Goal: Task Accomplishment & Management: Complete application form

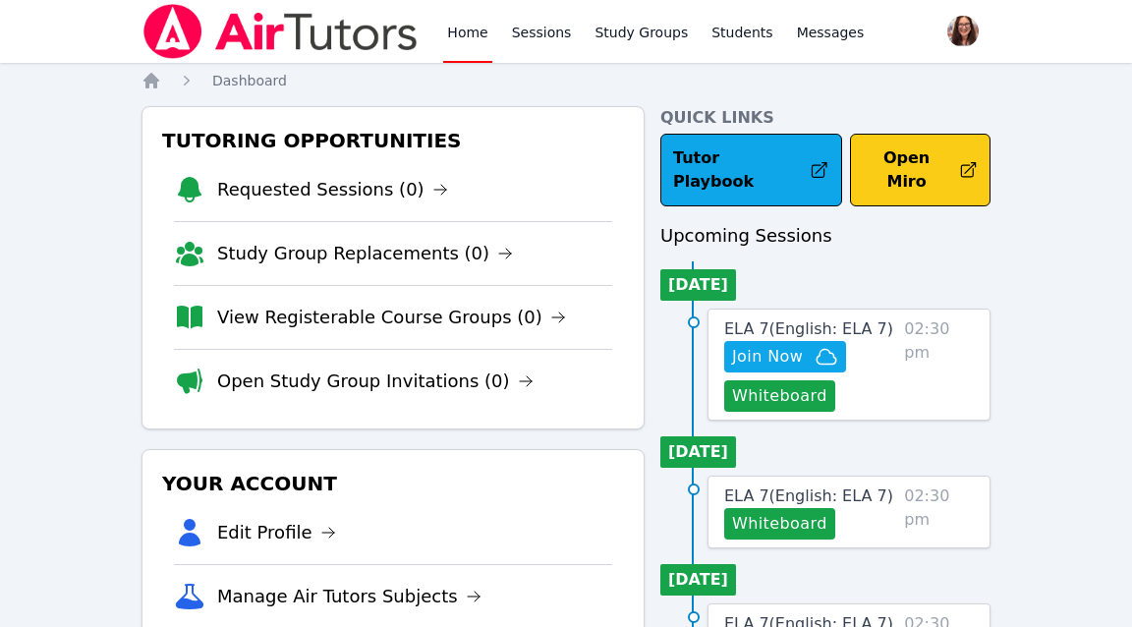
click at [911, 164] on button "Open Miro" at bounding box center [920, 170] width 141 height 73
click at [899, 151] on button "Open Miro" at bounding box center [920, 170] width 141 height 73
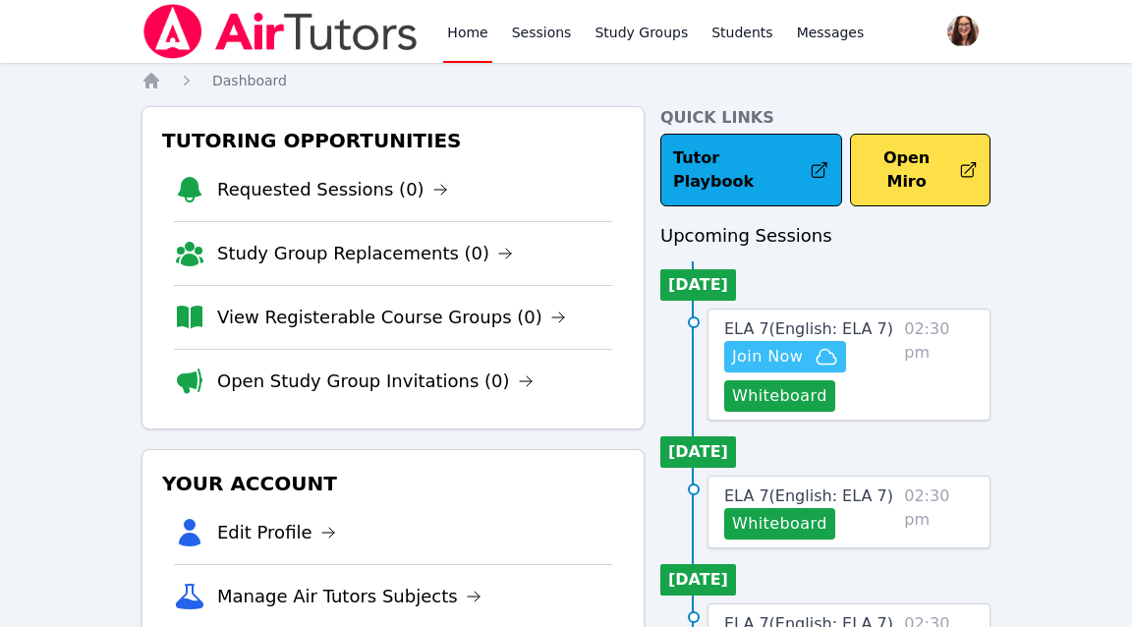
click at [796, 345] on span "Join Now" at bounding box center [767, 357] width 71 height 24
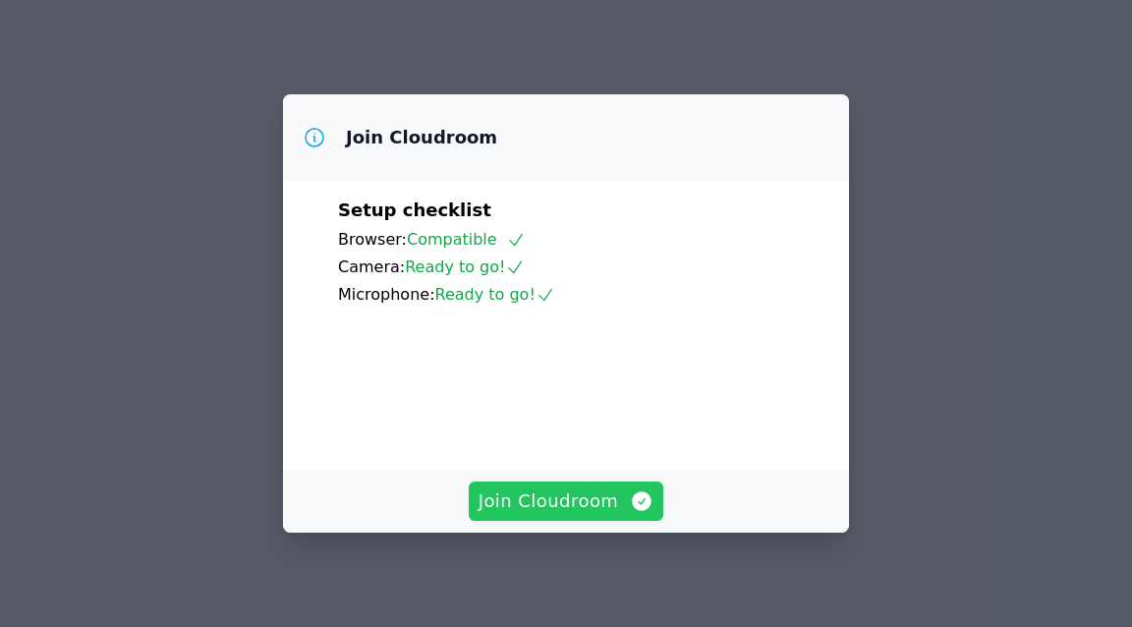
click at [582, 494] on span "Join Cloudroom" at bounding box center [567, 502] width 176 height 28
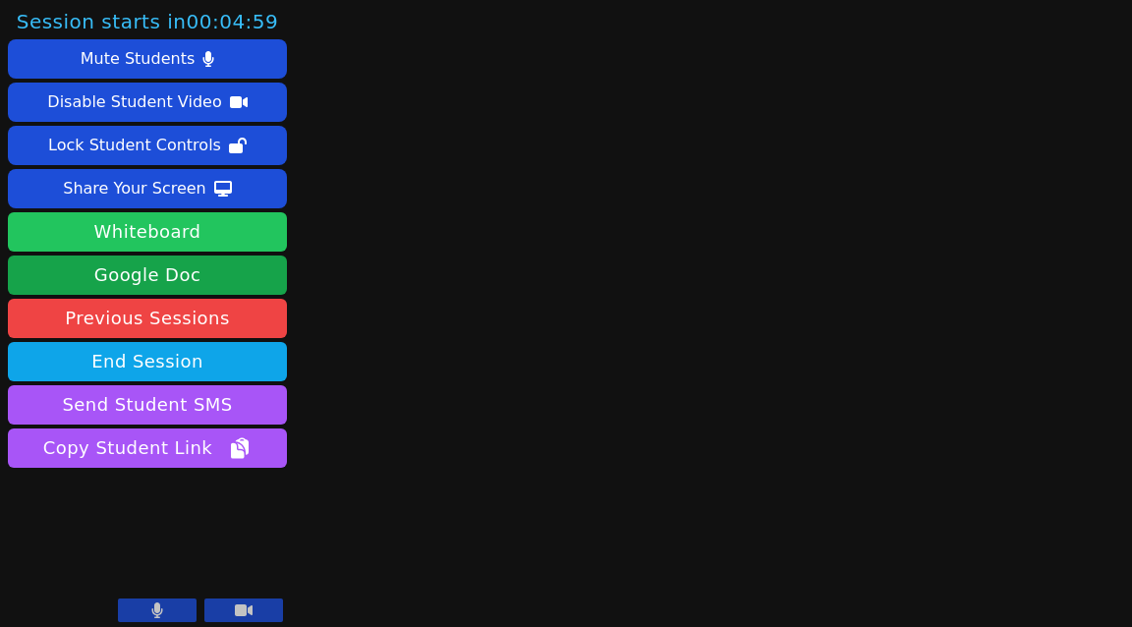
click at [121, 232] on button "Whiteboard" at bounding box center [147, 231] width 279 height 39
click at [205, 227] on button "Whiteboard" at bounding box center [147, 231] width 279 height 39
click at [184, 230] on button "Whiteboard" at bounding box center [147, 231] width 279 height 39
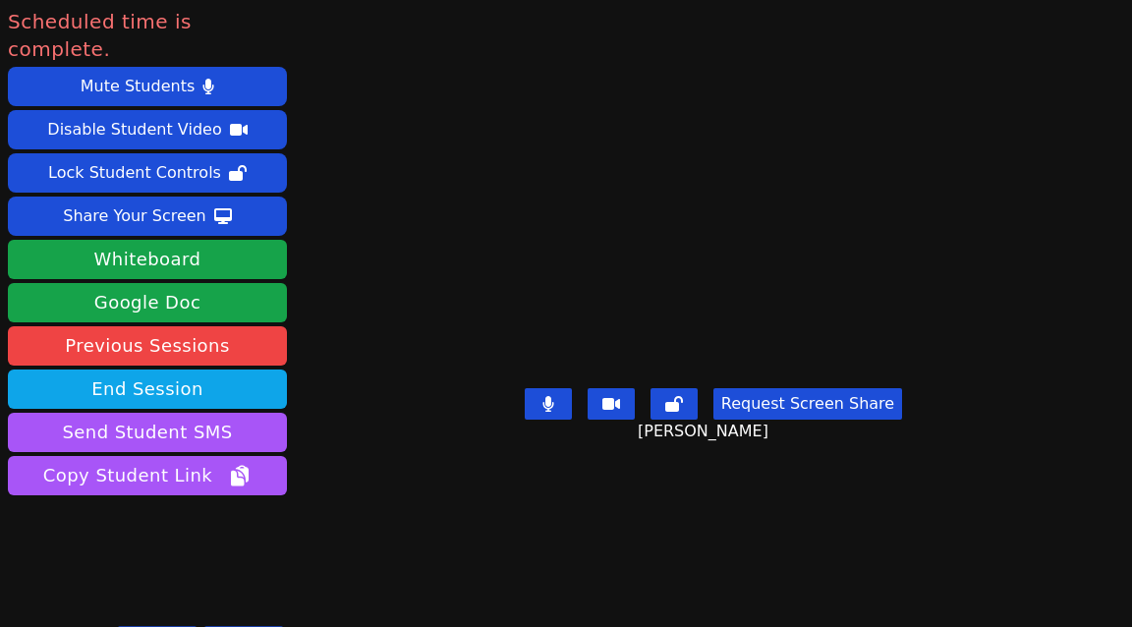
scroll to position [9, 0]
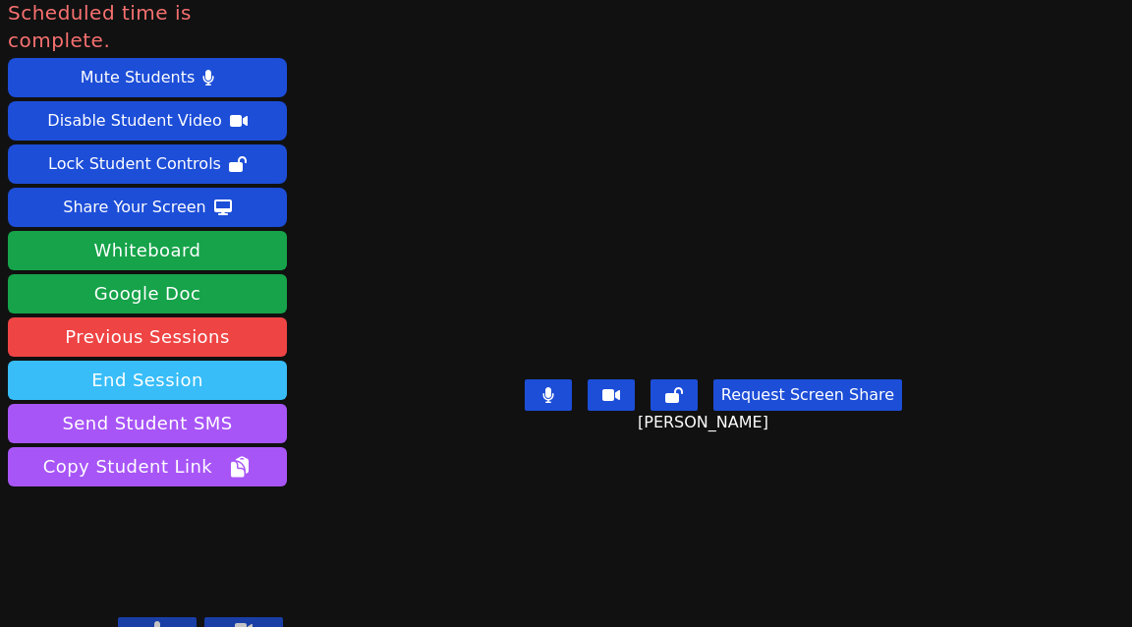
click at [209, 361] on button "End Session" at bounding box center [147, 380] width 279 height 39
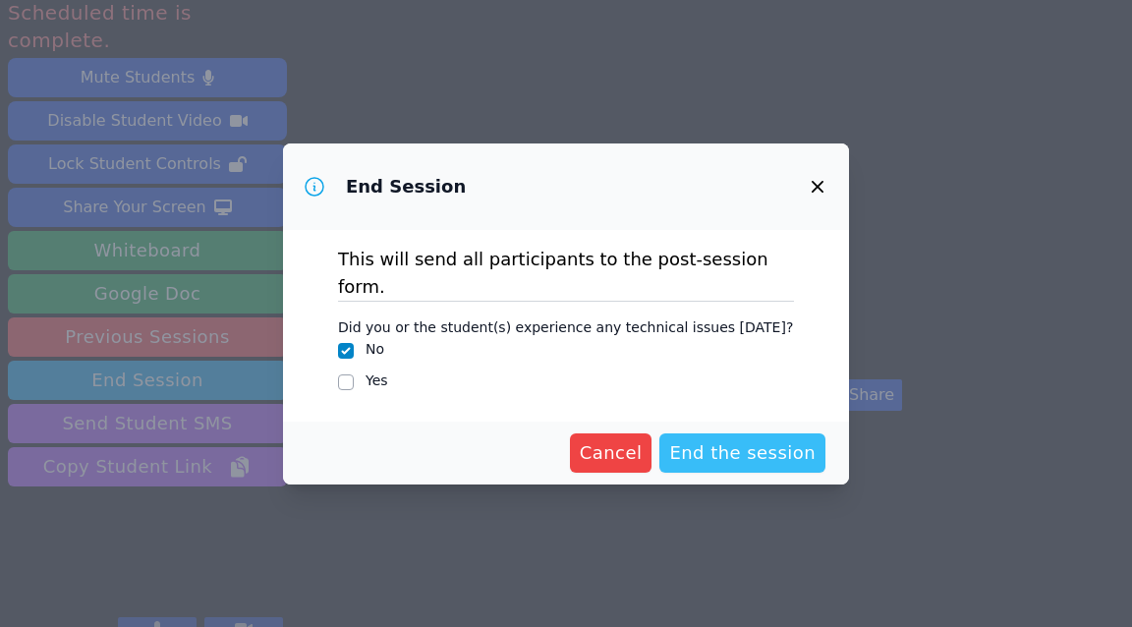
click at [753, 444] on span "End the session" at bounding box center [742, 453] width 146 height 28
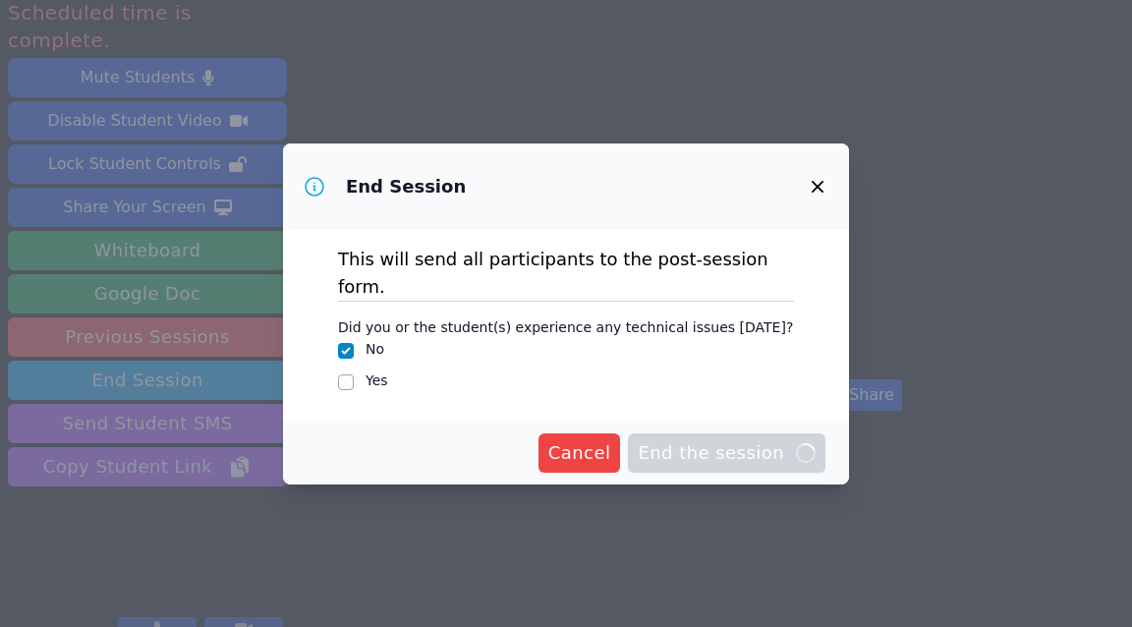
click at [753, 445] on span "End the session Loading..." at bounding box center [727, 453] width 178 height 28
click at [712, 462] on div "Cancel End the session Loading..." at bounding box center [566, 453] width 566 height 63
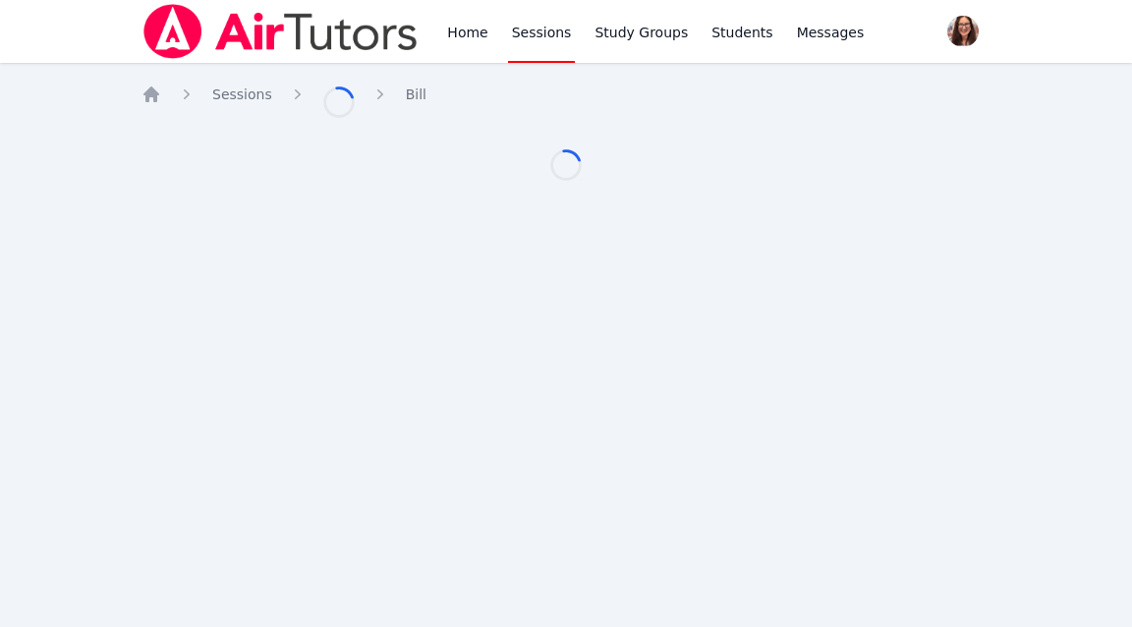
click at [716, 448] on div "Home Sessions Study Groups Students Messages Open user menu [PERSON_NAME] Open …" at bounding box center [566, 313] width 1132 height 627
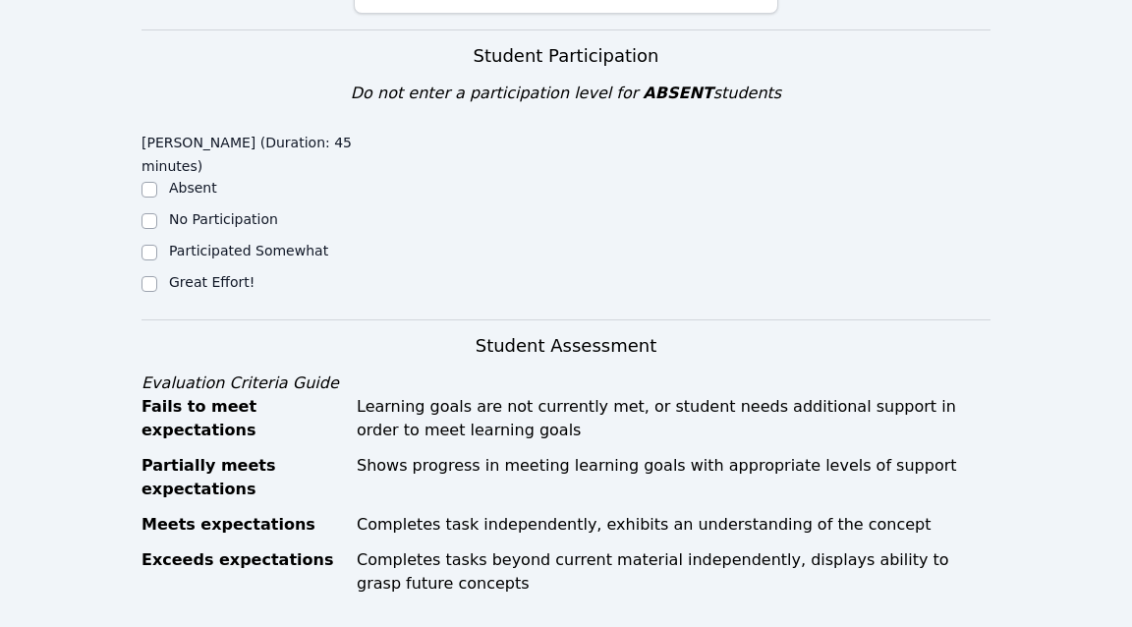
scroll to position [521, 0]
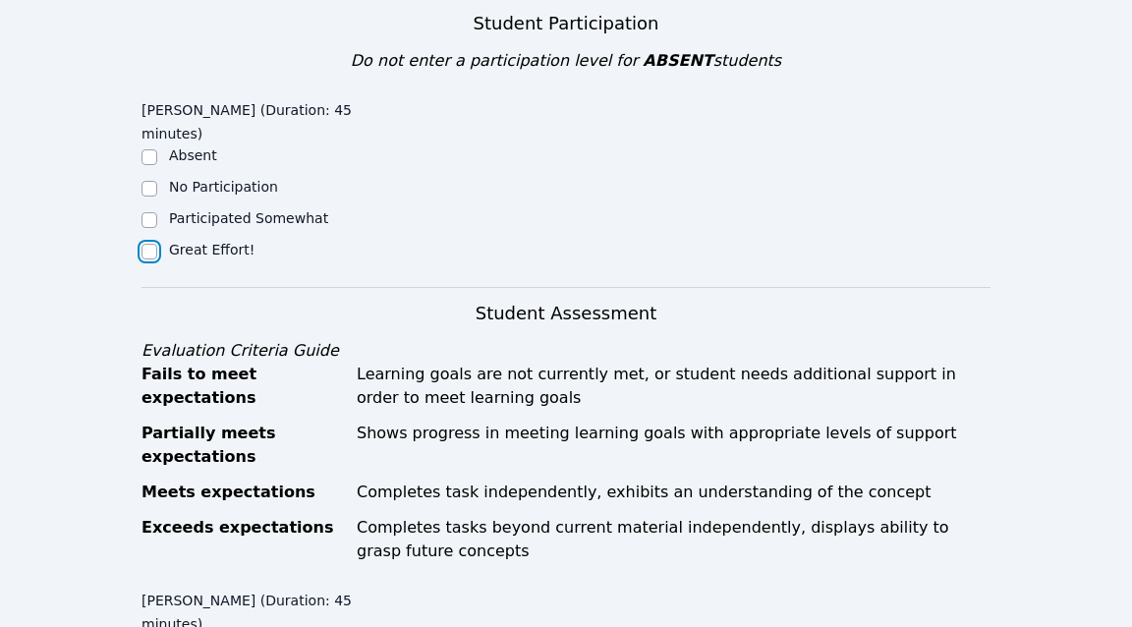
click at [142, 252] on input "Great Effort!" at bounding box center [150, 252] width 16 height 16
checkbox input "true"
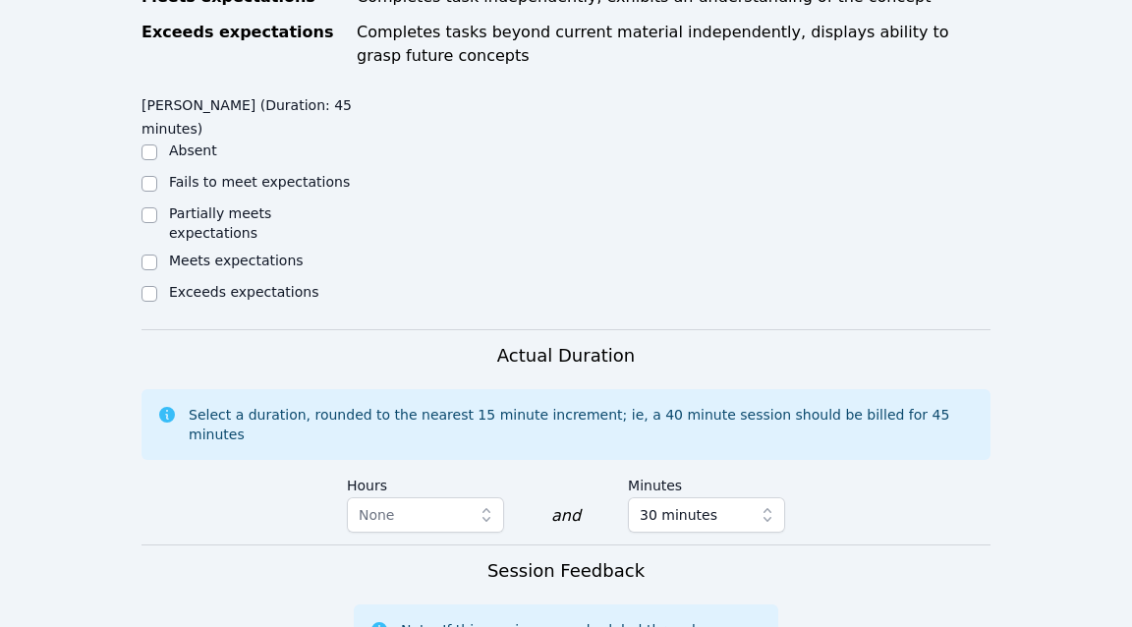
scroll to position [1030, 0]
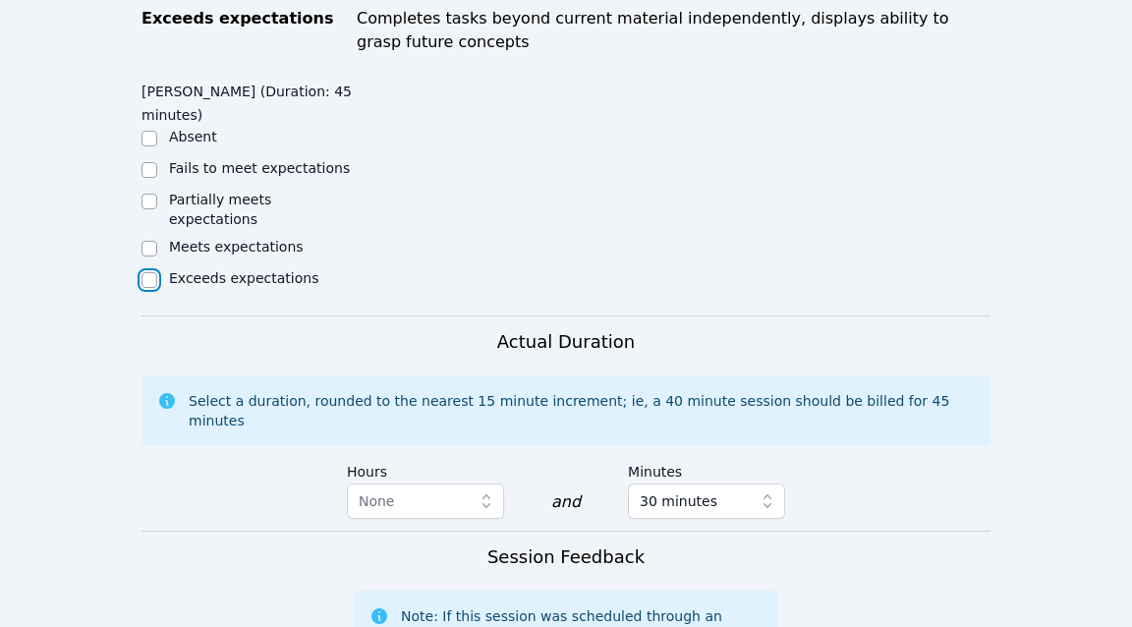
click at [143, 272] on input "Exceeds expectations" at bounding box center [150, 280] width 16 height 16
checkbox input "true"
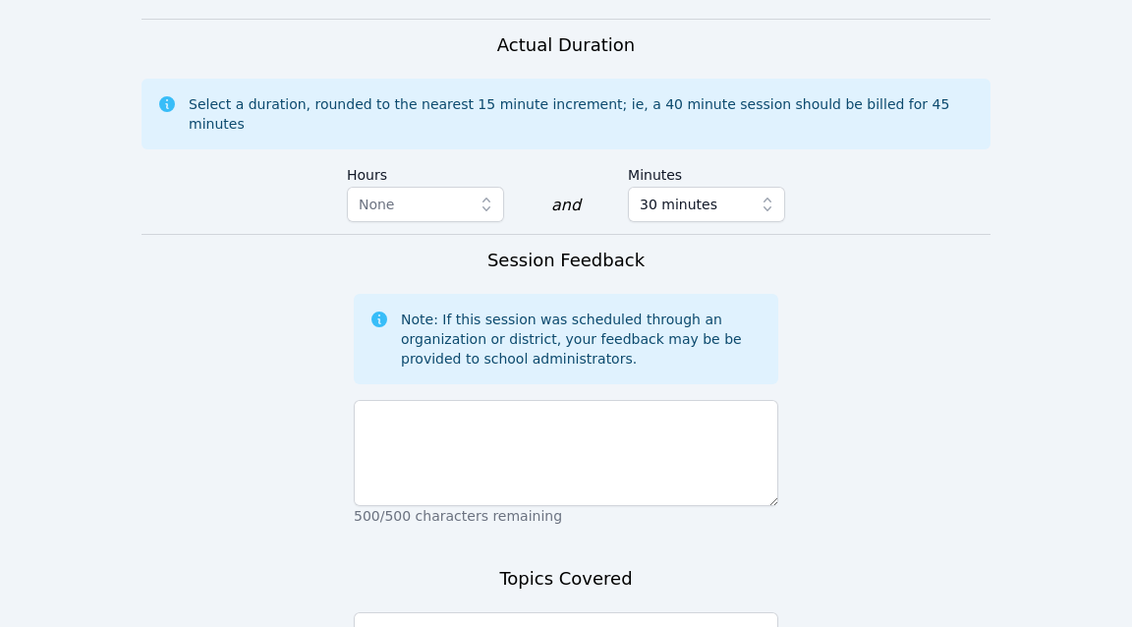
scroll to position [1353, 0]
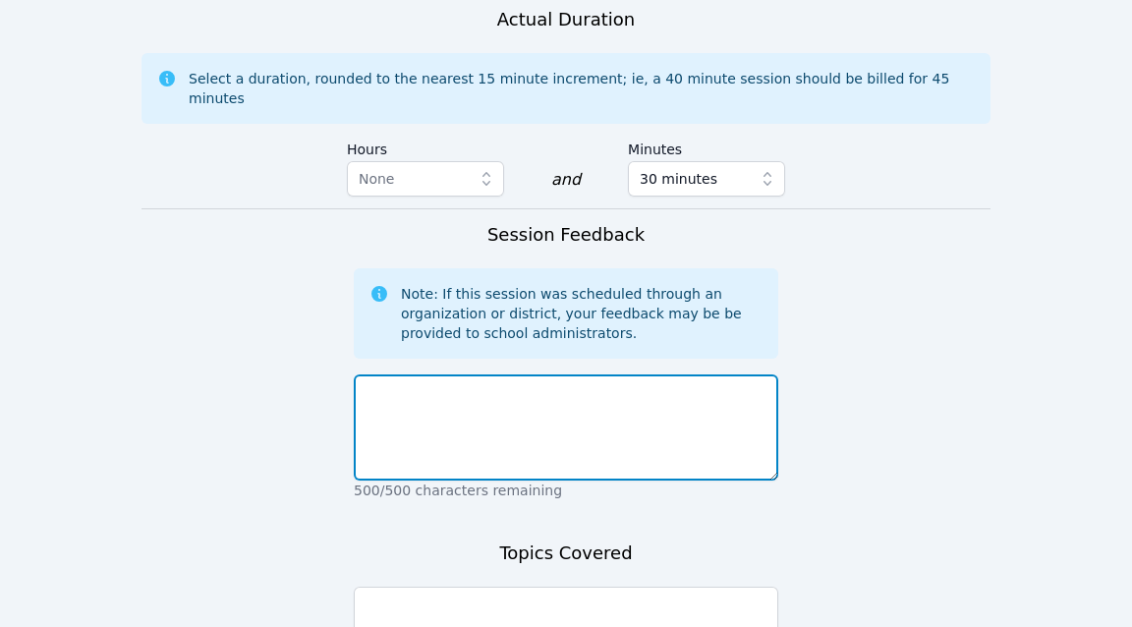
click at [478, 384] on textarea at bounding box center [566, 428] width 425 height 106
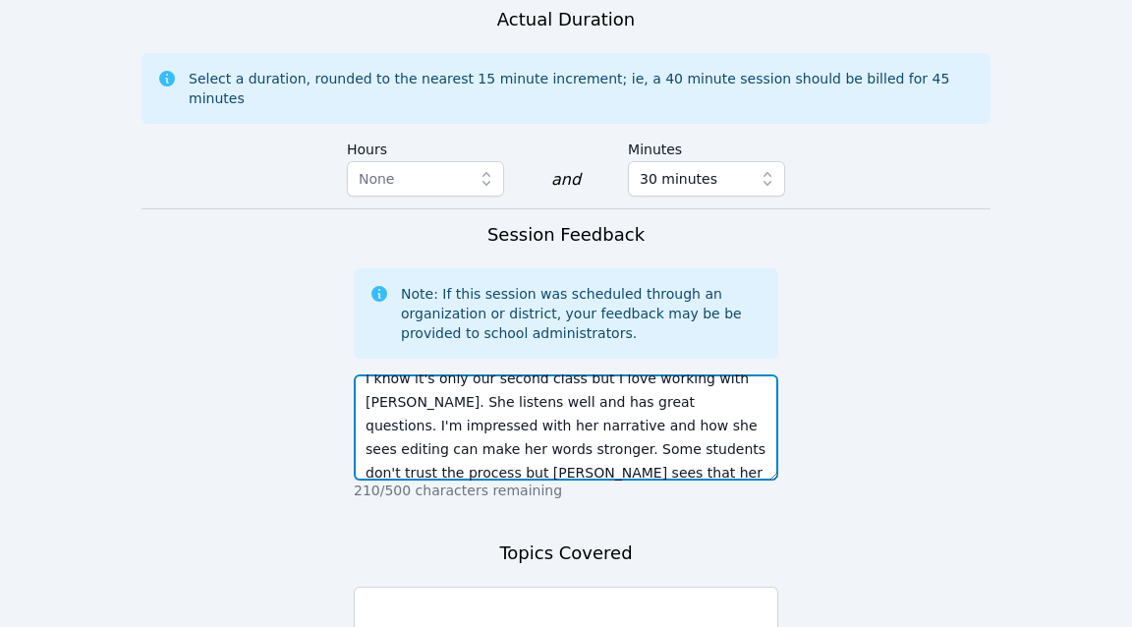
scroll to position [37, 0]
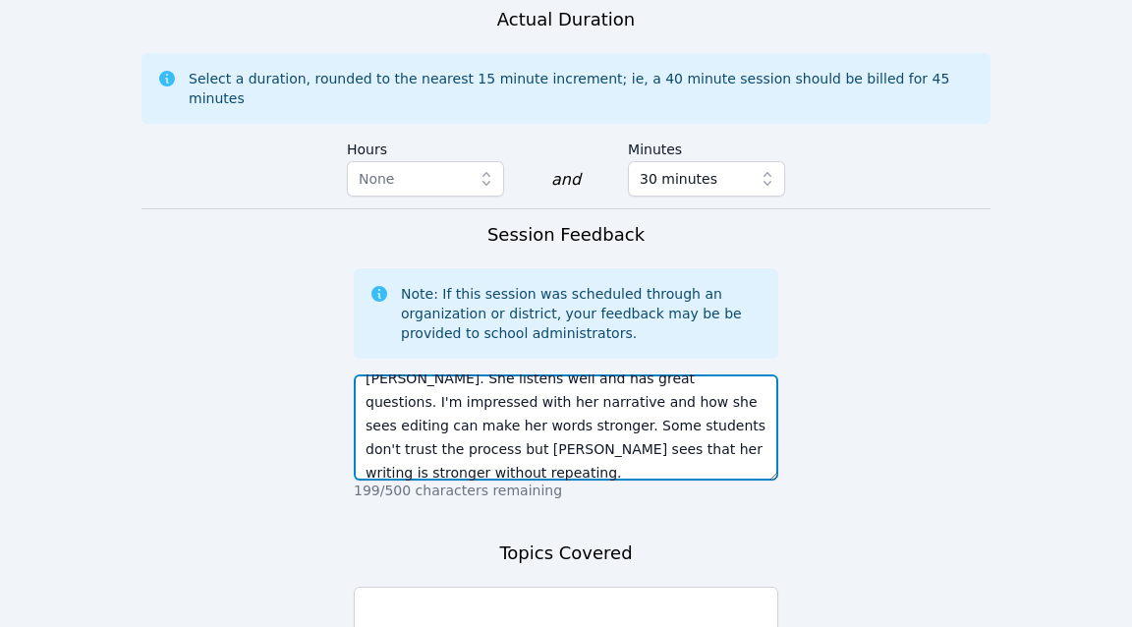
click at [578, 431] on textarea "I know it's only our second class but I love working with [PERSON_NAME]. She li…" at bounding box center [566, 428] width 425 height 106
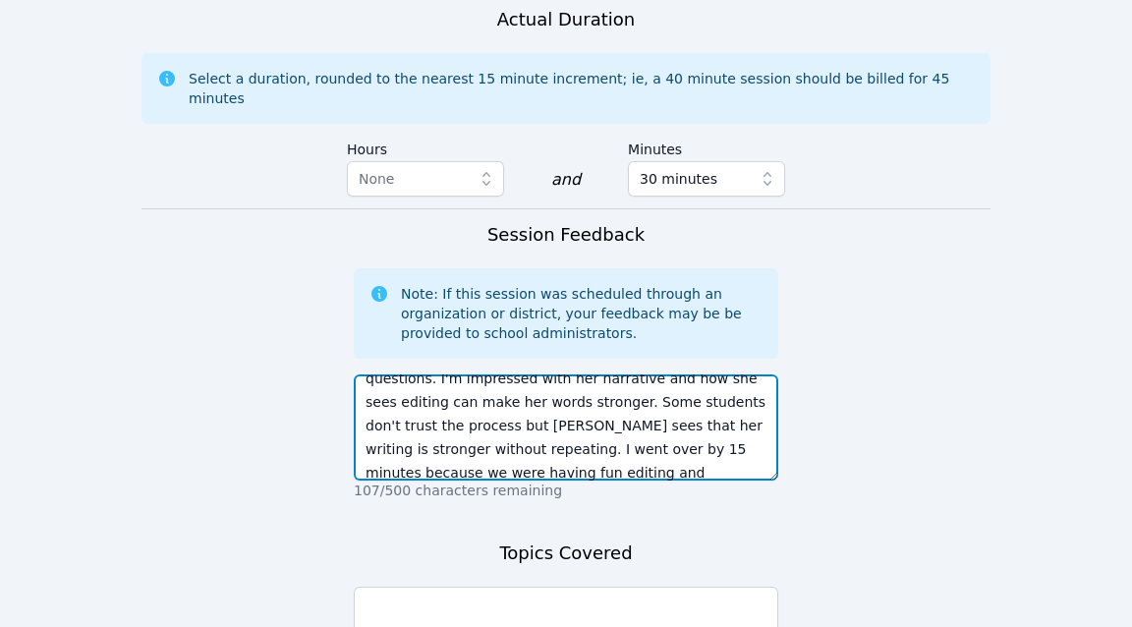
type textarea "I know it's only our second class but I love working with [PERSON_NAME]. She li…"
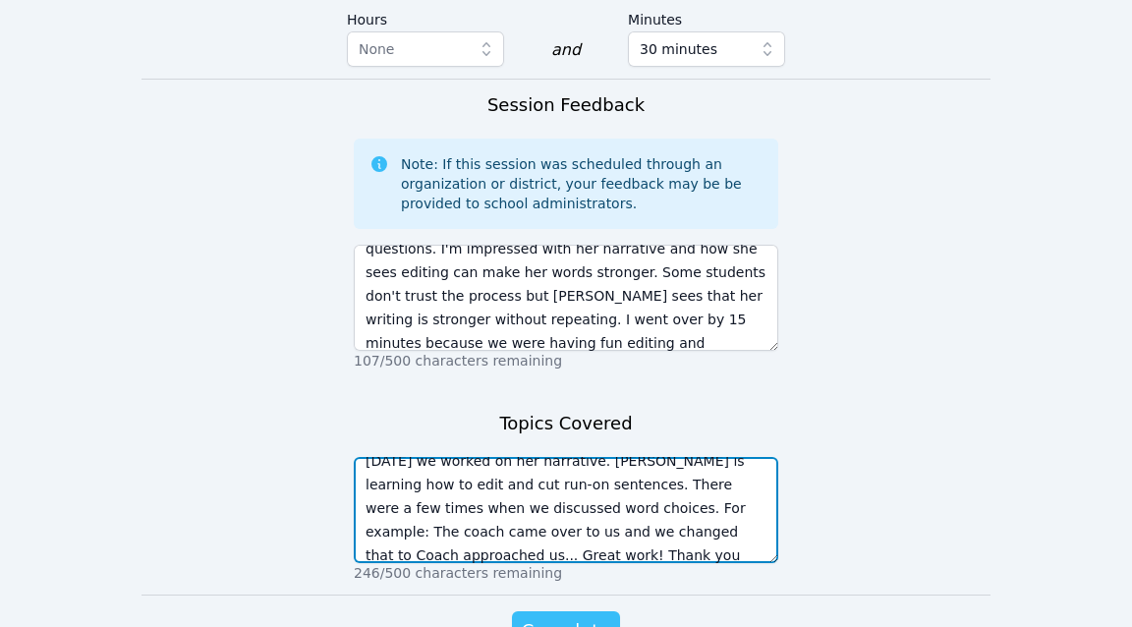
scroll to position [1495, 0]
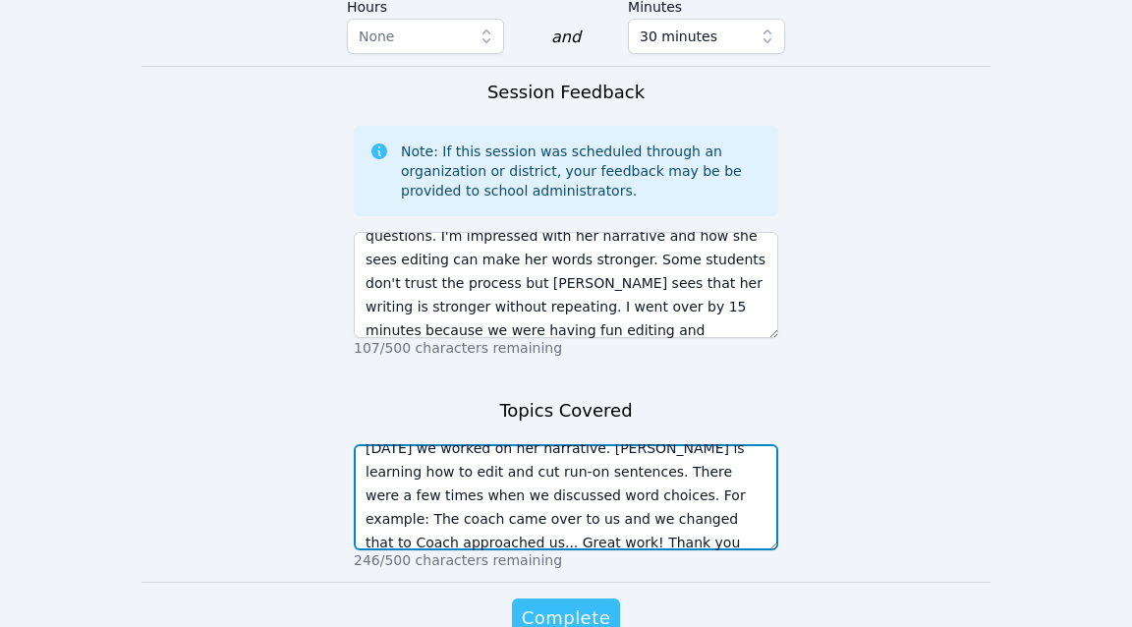
type textarea "[DATE] we worked on her narrative. [PERSON_NAME] is learning how to edit and cu…"
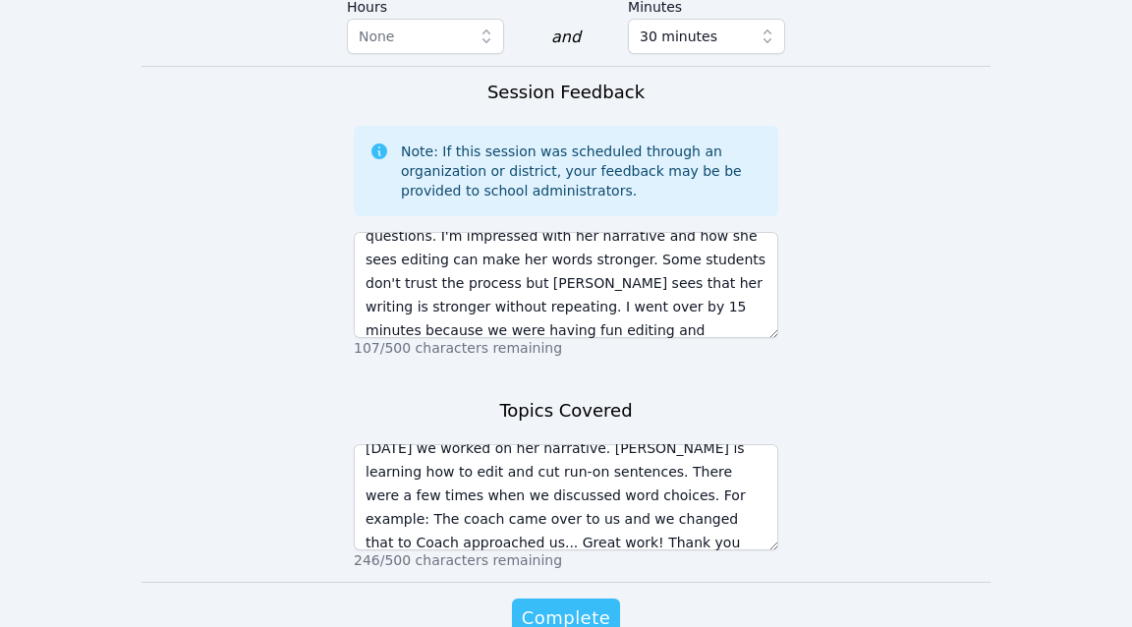
click at [602, 605] on span "Complete" at bounding box center [566, 619] width 88 height 28
